Goal: Check status: Check status

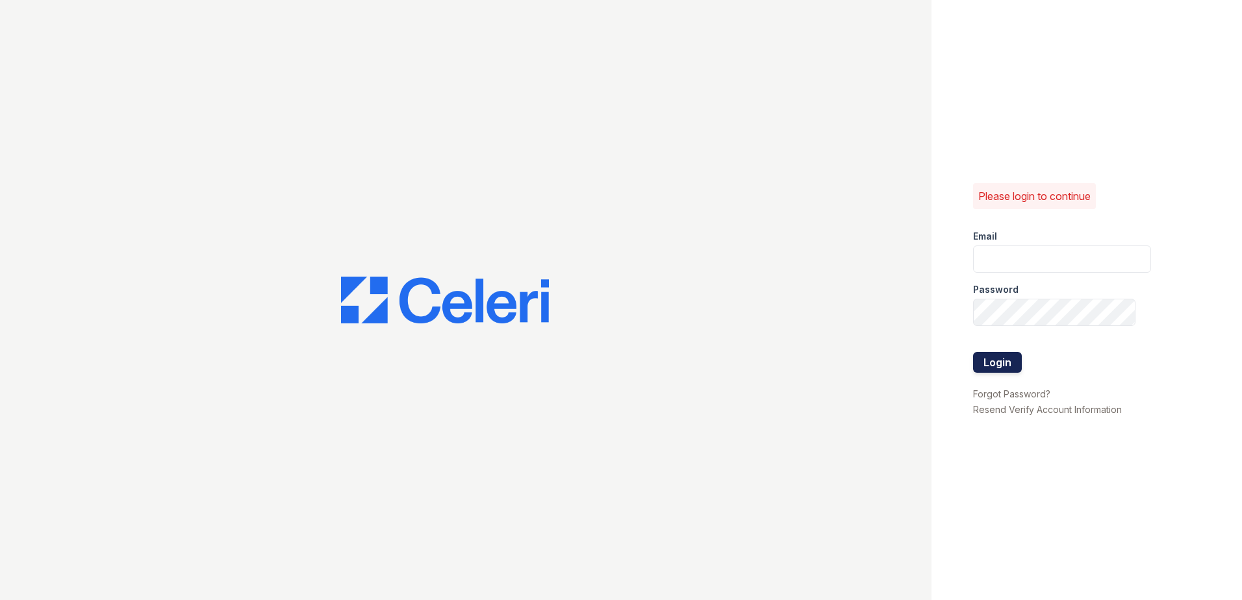
type input "[EMAIL_ADDRESS][DOMAIN_NAME]"
click at [983, 359] on button "Login" at bounding box center [997, 362] width 49 height 21
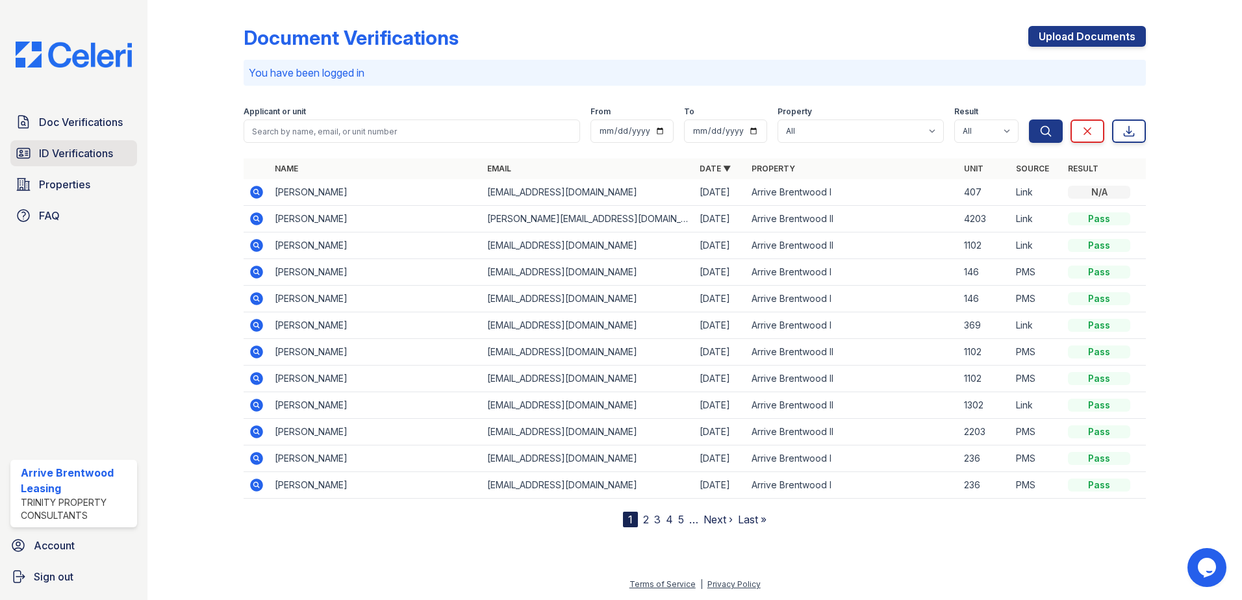
click at [110, 161] on span "ID Verifications" at bounding box center [76, 153] width 74 height 16
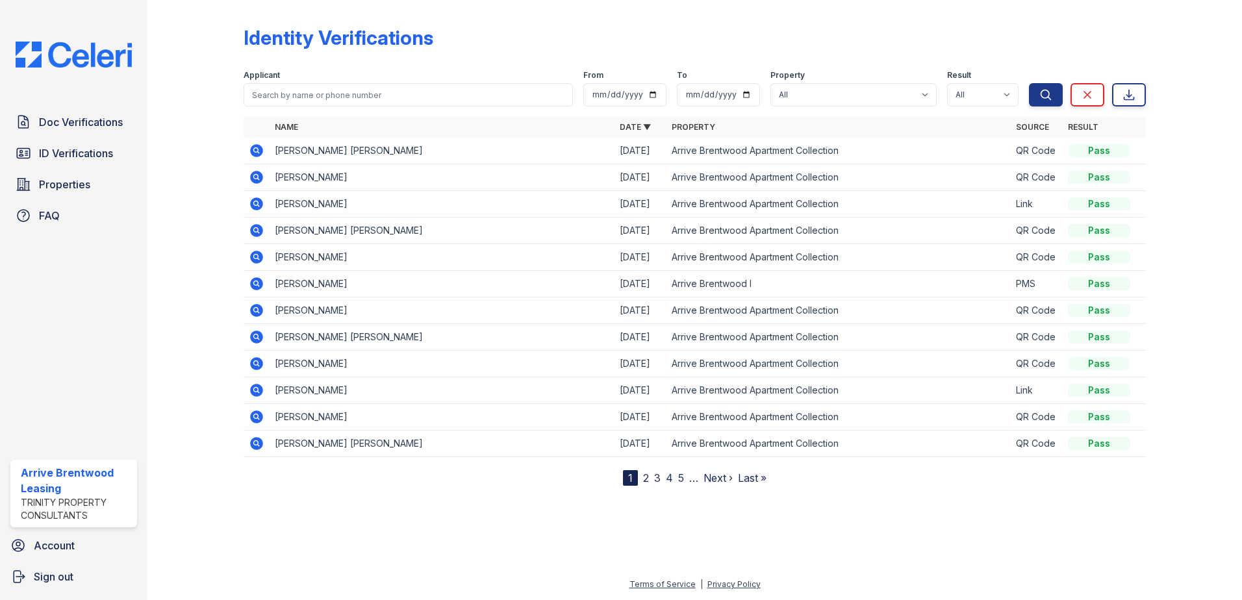
click at [648, 478] on link "2" at bounding box center [646, 478] width 6 height 13
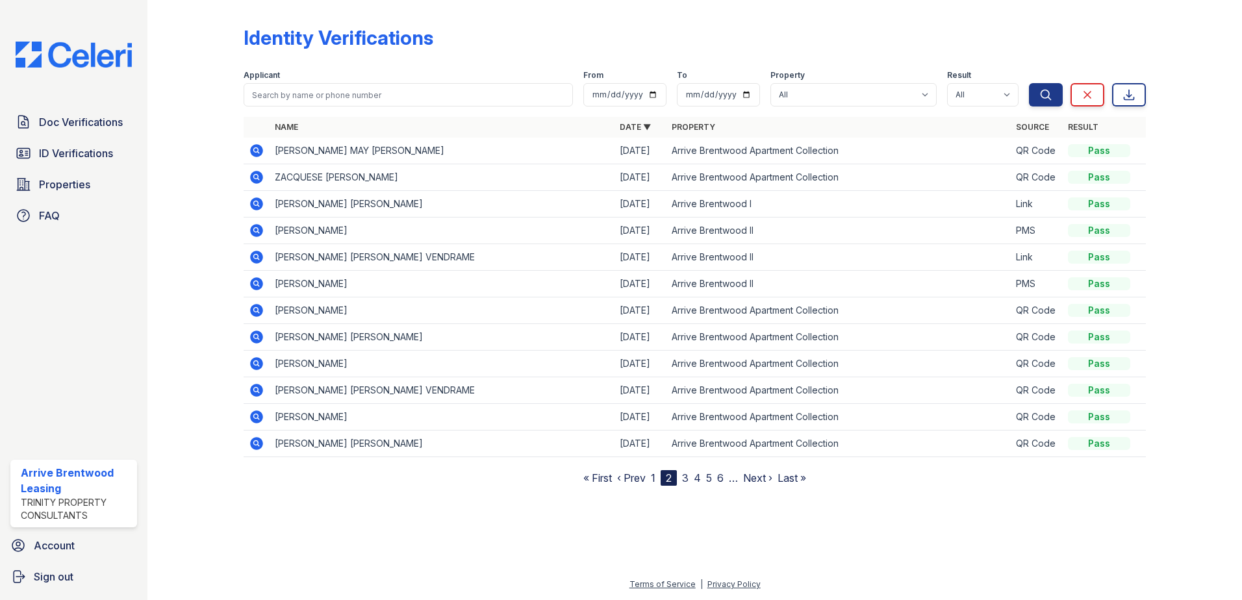
click at [684, 478] on link "3" at bounding box center [685, 478] width 6 height 13
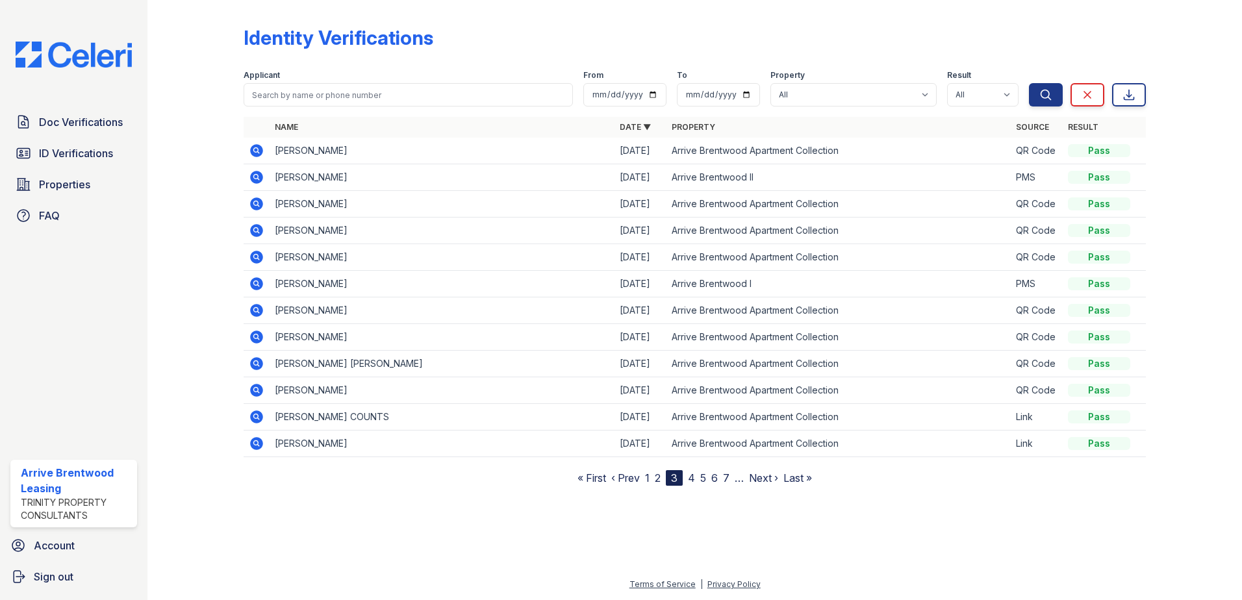
click at [262, 338] on icon at bounding box center [256, 337] width 13 height 13
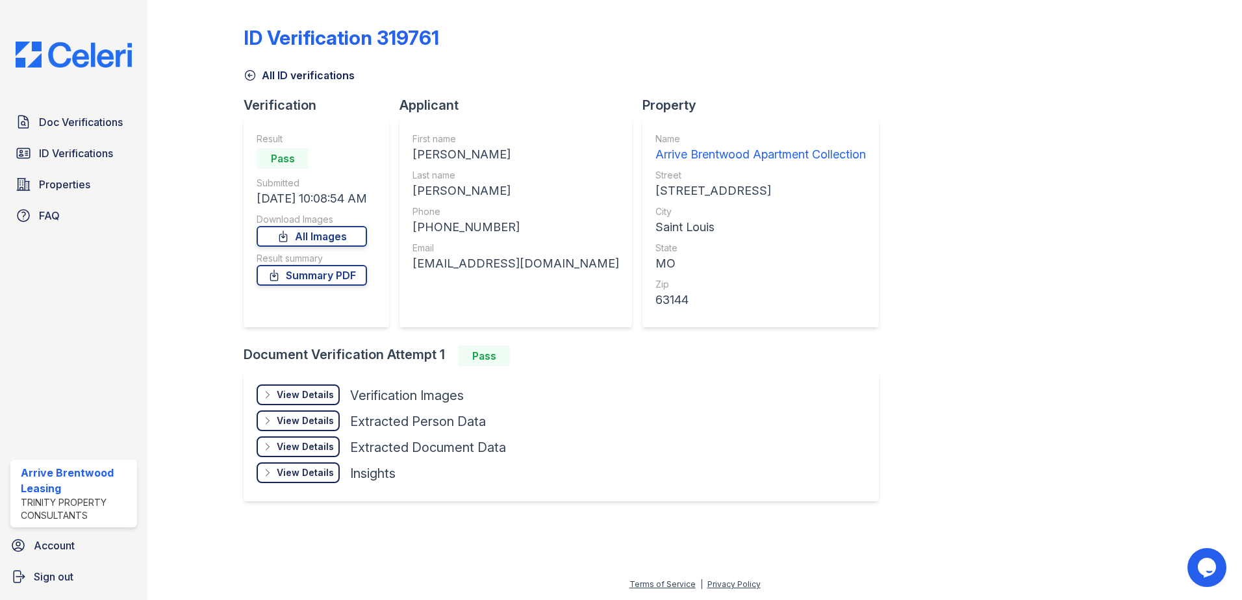
click at [314, 396] on div "View Details" at bounding box center [305, 394] width 57 height 13
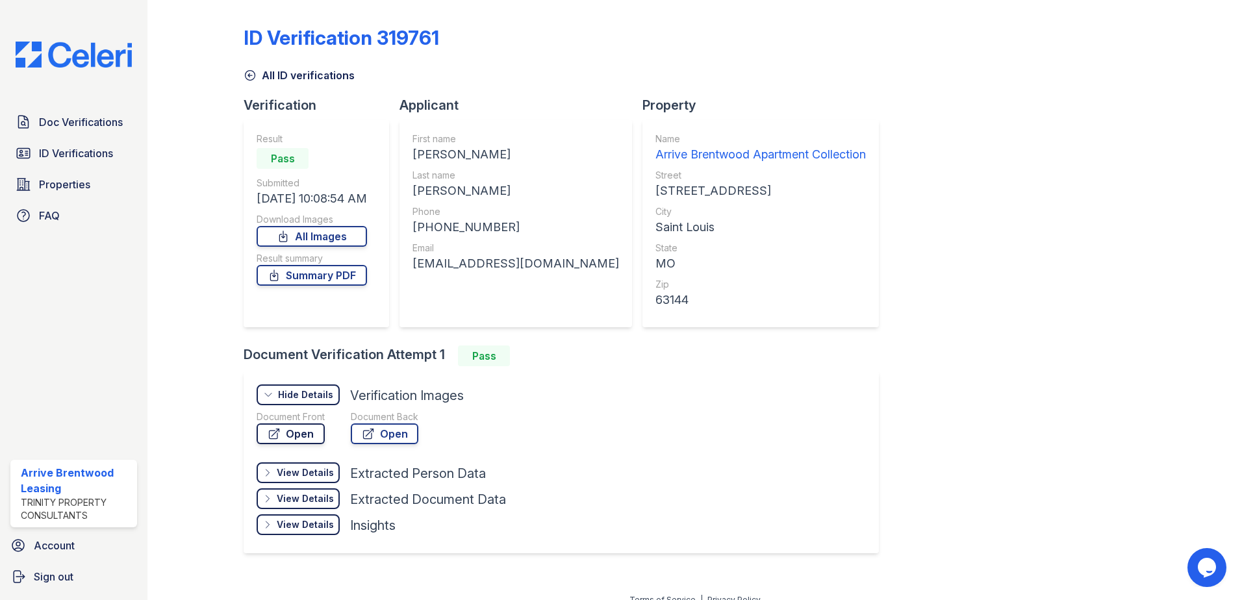
click at [309, 435] on link "Open" at bounding box center [291, 433] width 68 height 21
